Goal: Task Accomplishment & Management: Use online tool/utility

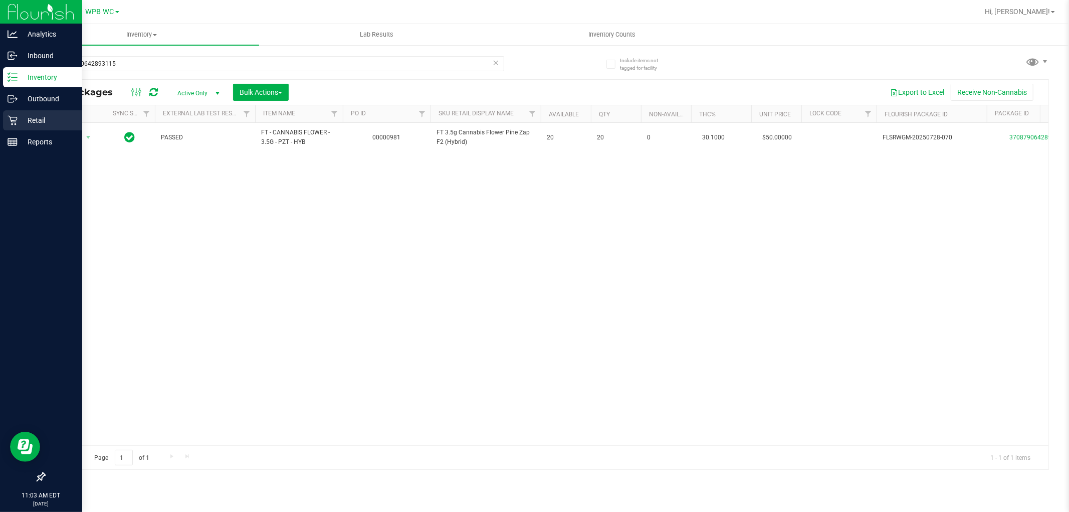
click at [29, 120] on p "Retail" at bounding box center [48, 120] width 60 height 12
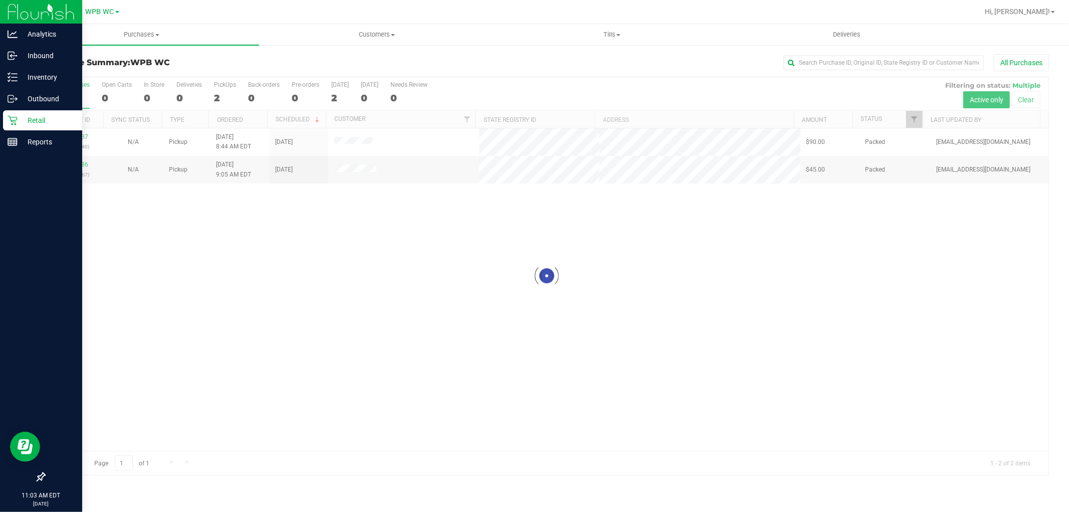
click at [251, 317] on div at bounding box center [547, 275] width 1004 height 397
click at [16, 142] on line at bounding box center [12, 142] width 9 height 0
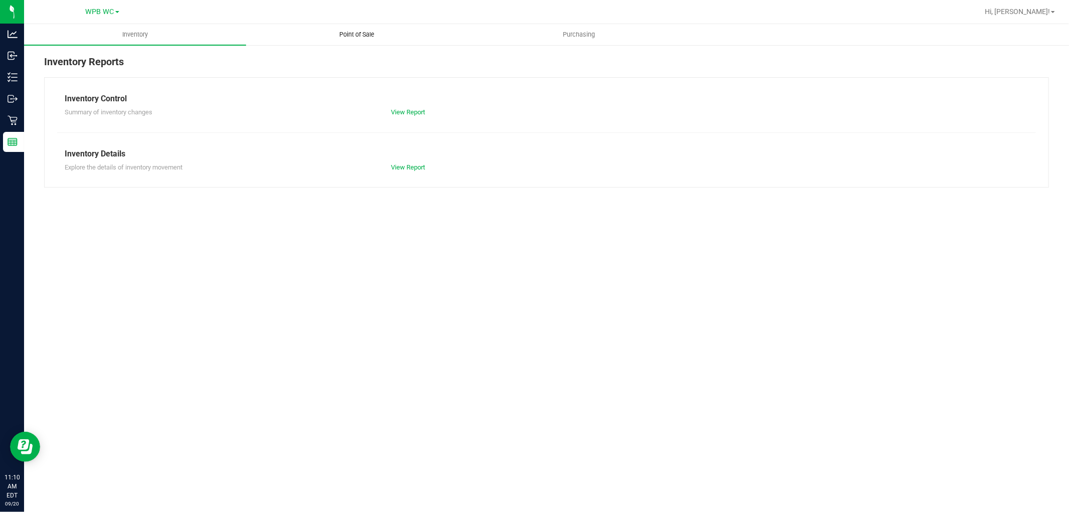
click at [359, 30] on span "Point of Sale" at bounding box center [357, 34] width 62 height 9
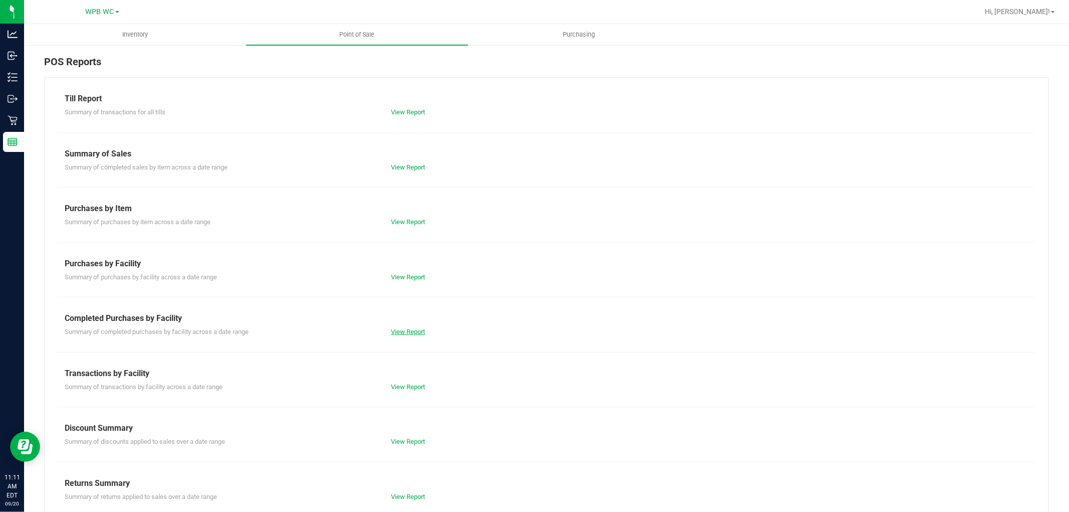
click at [403, 332] on link "View Report" at bounding box center [408, 332] width 34 height 8
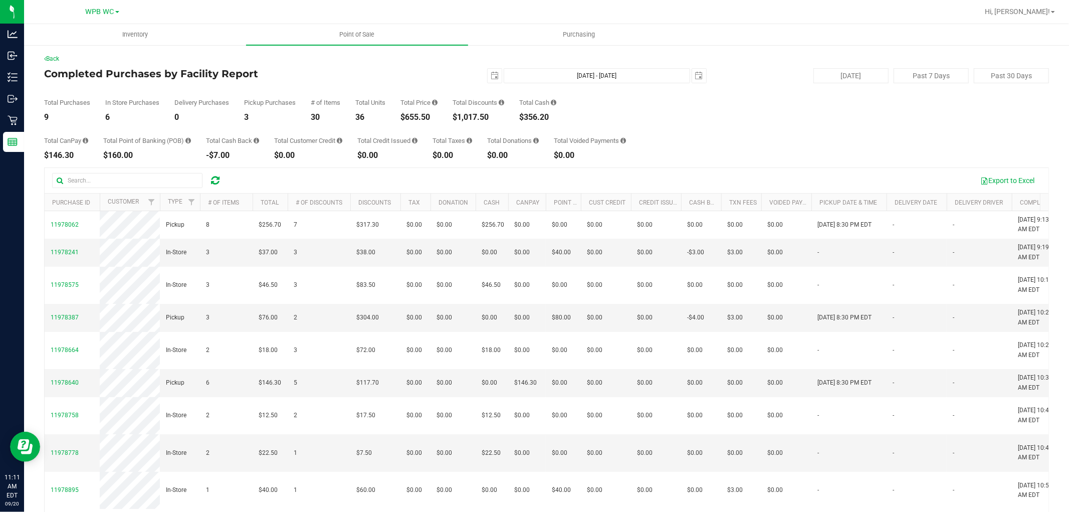
click at [704, 144] on div "Total CanPay $146.30 Total Point of Banking (POB) $160.00 Total Cash Back -$7.0…" at bounding box center [546, 140] width 1005 height 38
click at [347, 182] on div "Export to Excel" at bounding box center [636, 180] width 810 height 17
click at [317, 162] on div "Back Completed Purchases by Facility Report [DATE] [DATE] - [DATE] [DATE] [DATE…" at bounding box center [546, 306] width 1005 height 504
click at [272, 175] on div "Export to Excel" at bounding box center [636, 180] width 810 height 17
click at [708, 129] on div "Total CanPay $146.30 Total Point of Banking (POB) $160.00 Total Cash Back -$7.0…" at bounding box center [546, 140] width 1005 height 38
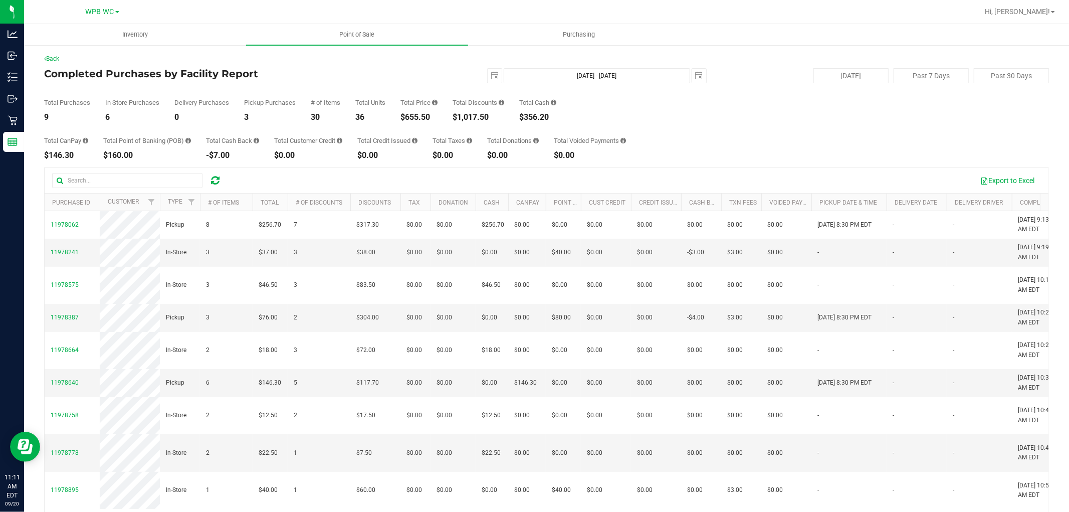
click at [345, 167] on div "Export to Excel Purchase ID Customer Type # of Items Total # of Discounts Disco…" at bounding box center [546, 362] width 1005 height 391
click at [325, 167] on div "Export to Excel Purchase ID Customer Type # of Items Total # of Discounts Disco…" at bounding box center [546, 362] width 1005 height 390
